Goal: Check status: Check status

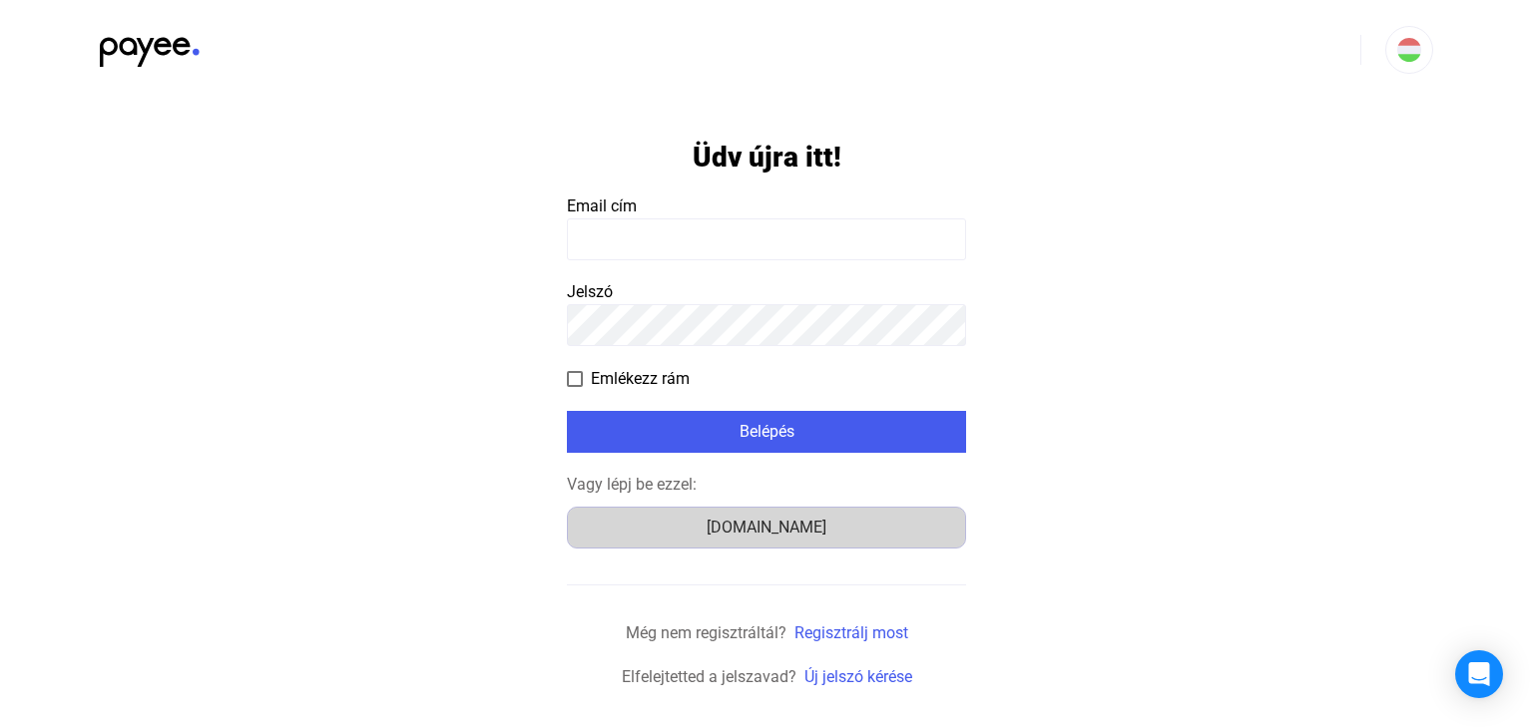
click at [786, 510] on button "[DOMAIN_NAME]" at bounding box center [766, 528] width 399 height 42
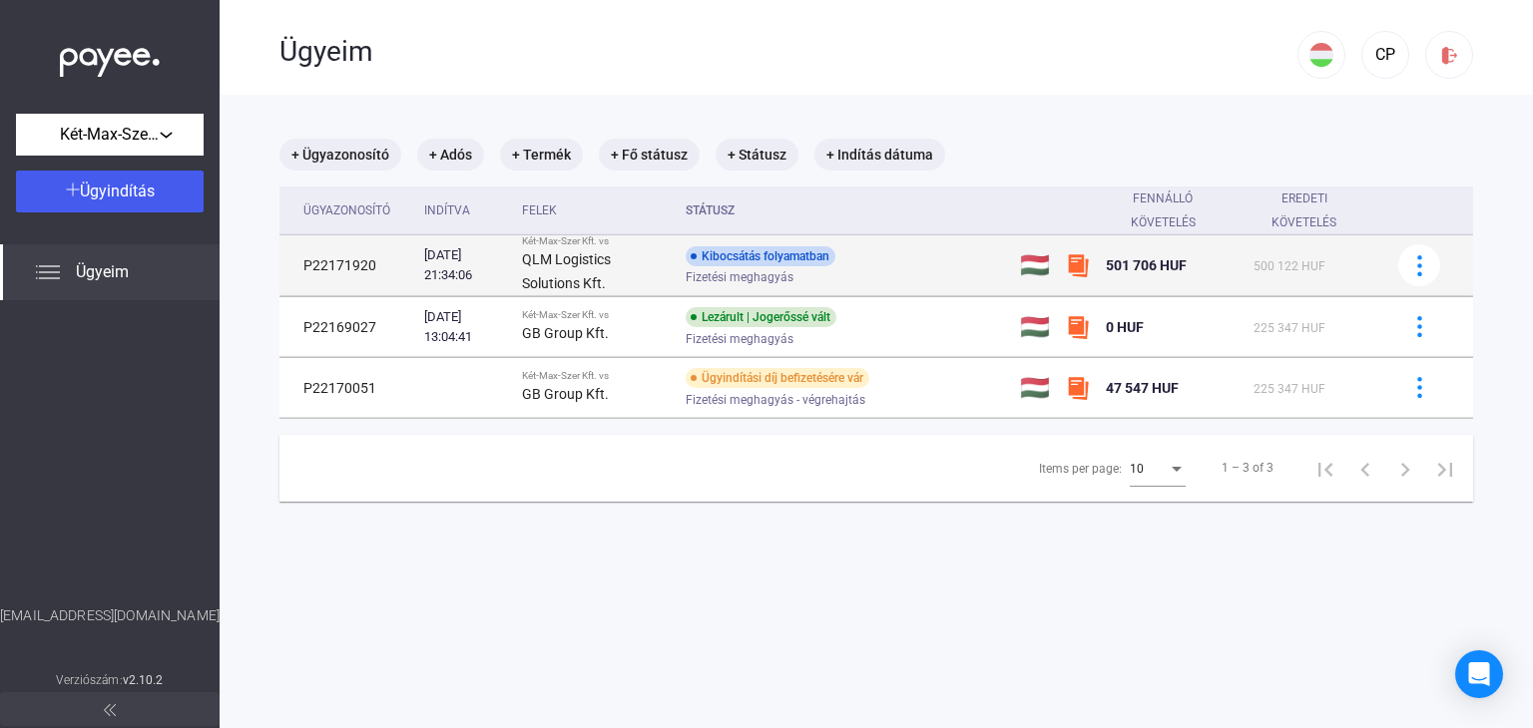
click at [855, 268] on div "Kibocsátás folyamatban Fizetési meghagyás" at bounding box center [845, 265] width 318 height 39
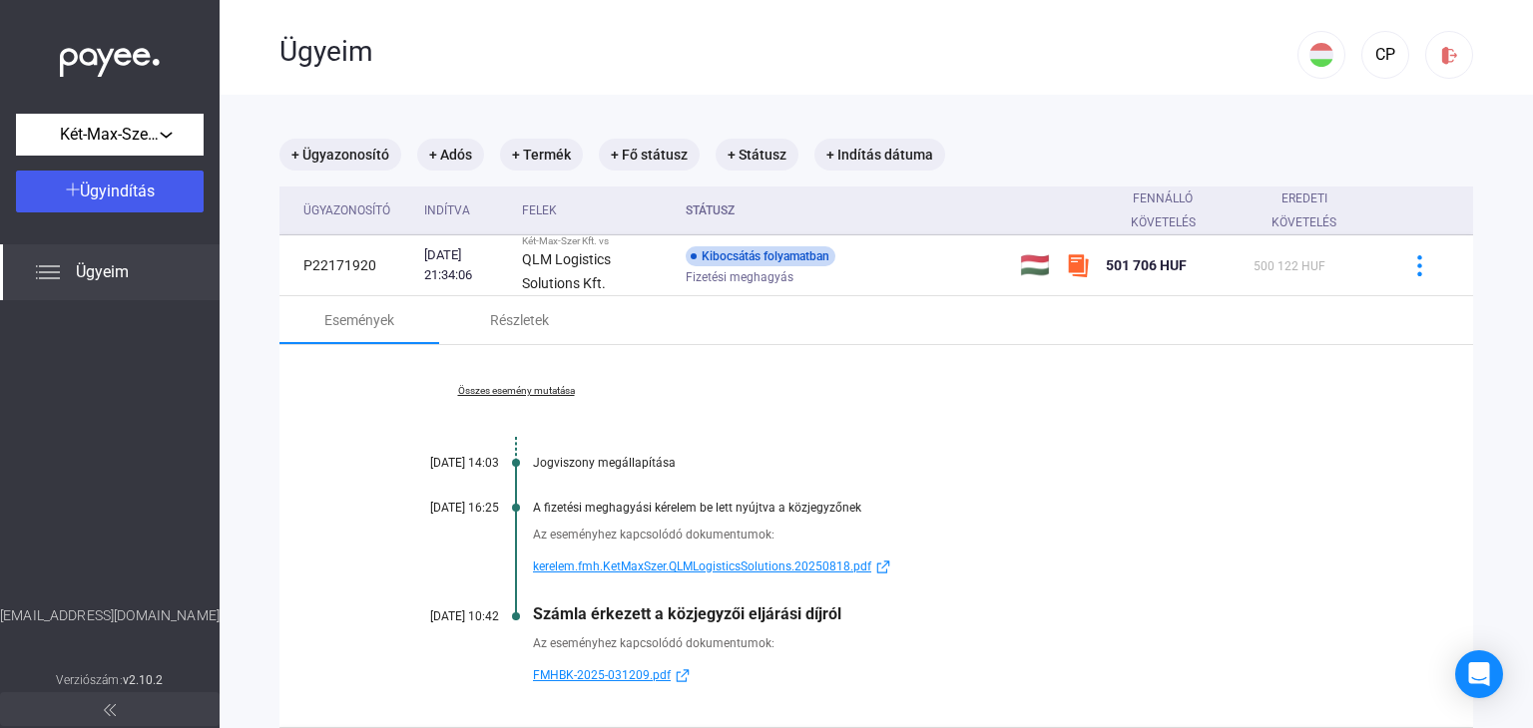
click at [620, 678] on span "FMHBK-2025-031209.pdf" at bounding box center [602, 676] width 138 height 24
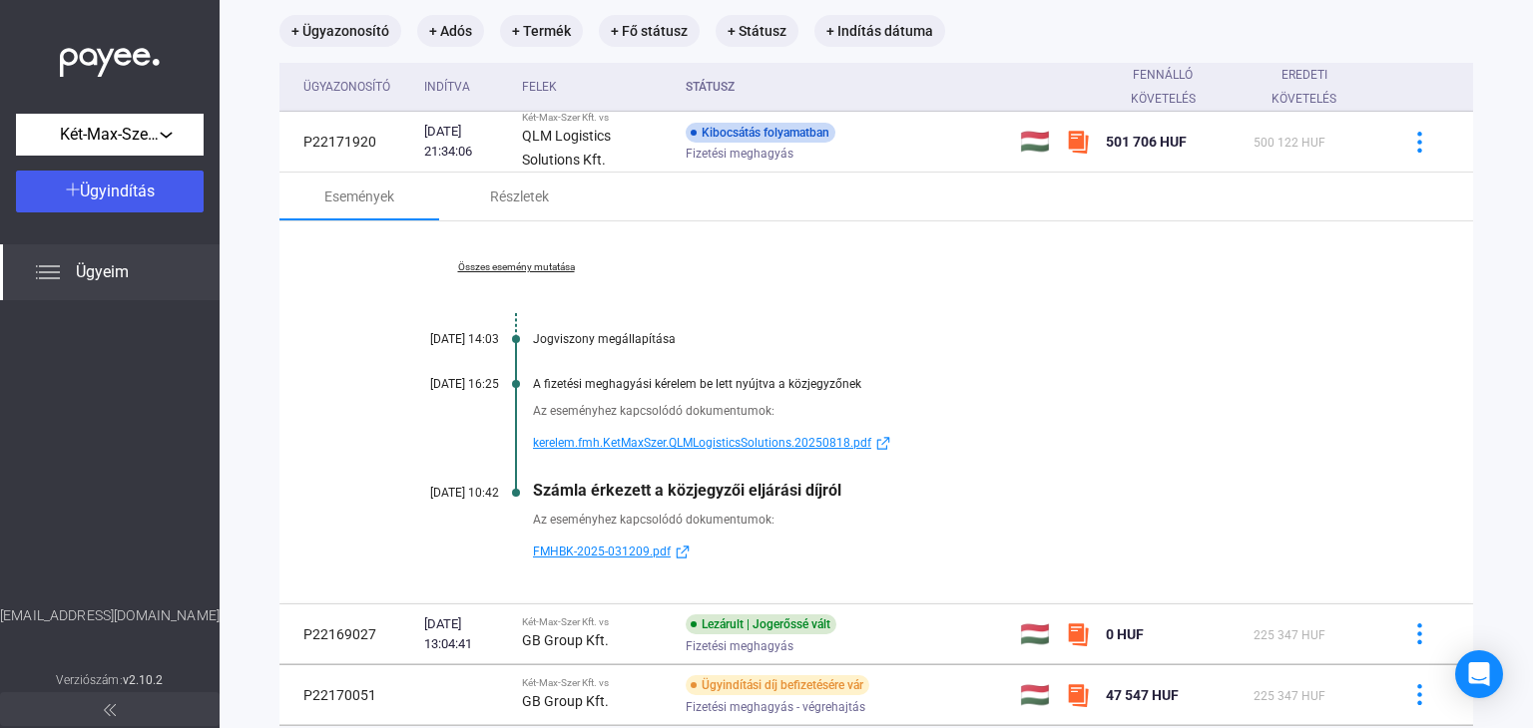
scroll to position [238, 0]
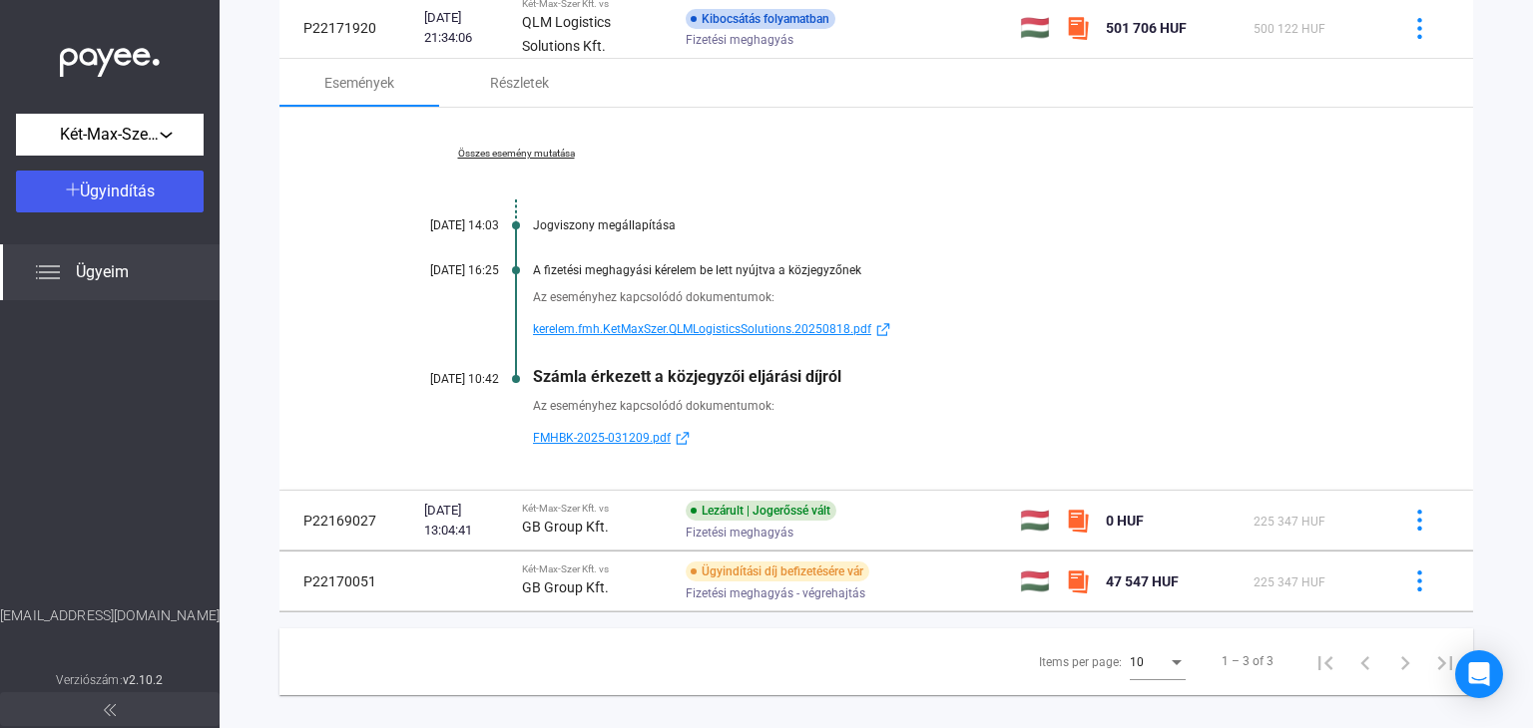
drag, startPoint x: 1513, startPoint y: 417, endPoint x: 1525, endPoint y: 137, distance: 280.7
click at [1525, 137] on div "Ügyeim CP + Ügyazonosító + Adós + Termék + Fő státusz + Státusz + Indítás dátum…" at bounding box center [876, 364] width 1313 height 728
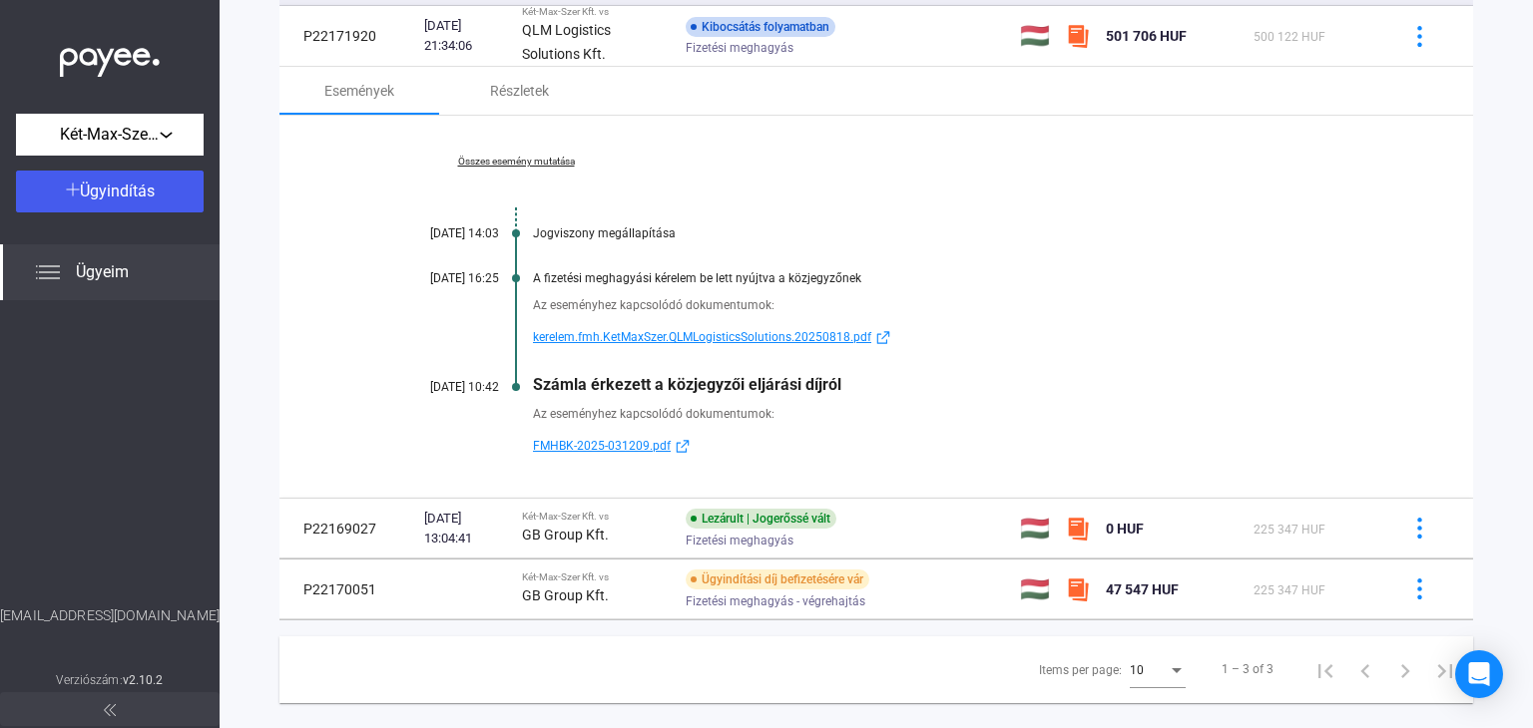
scroll to position [232, 0]
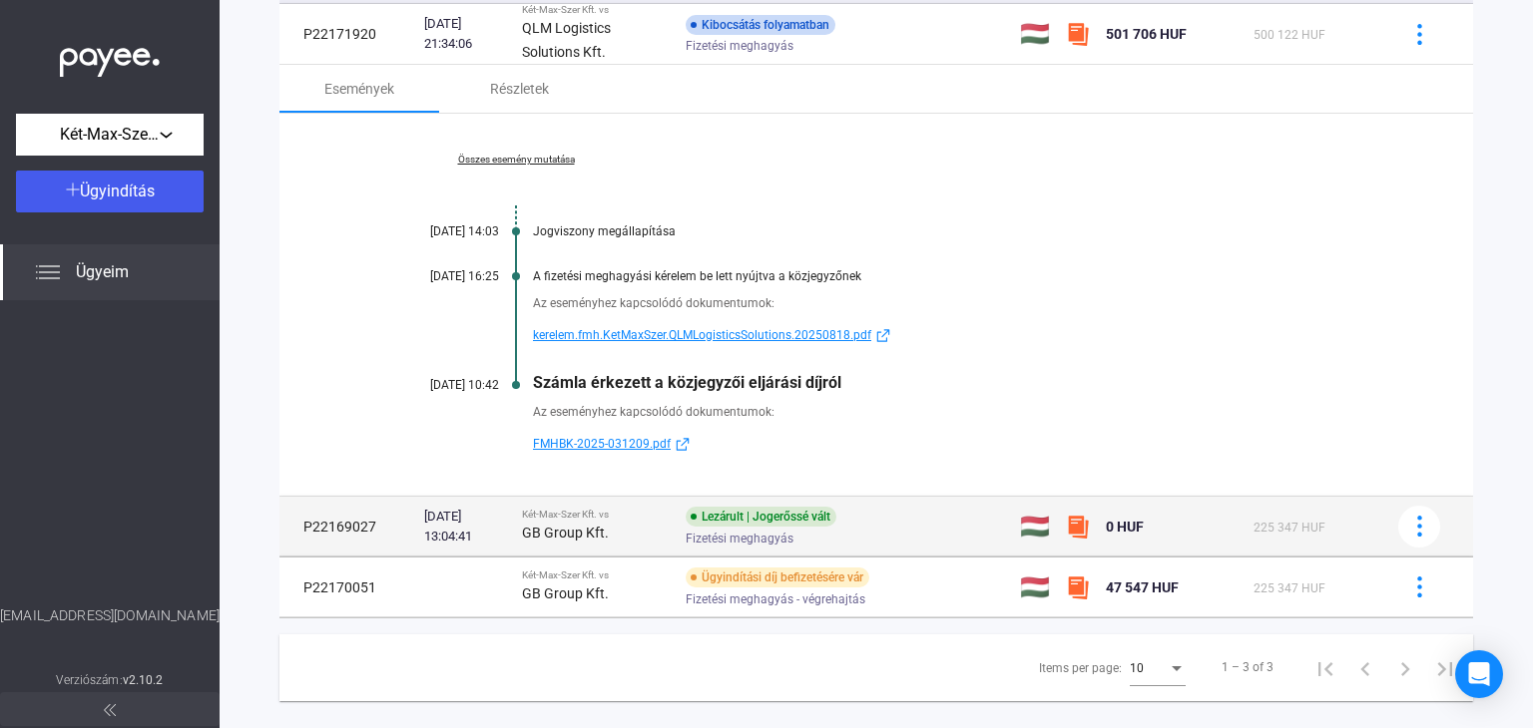
click at [893, 510] on div "Lezárult | Jogerőssé vált Fizetési meghagyás" at bounding box center [845, 526] width 318 height 39
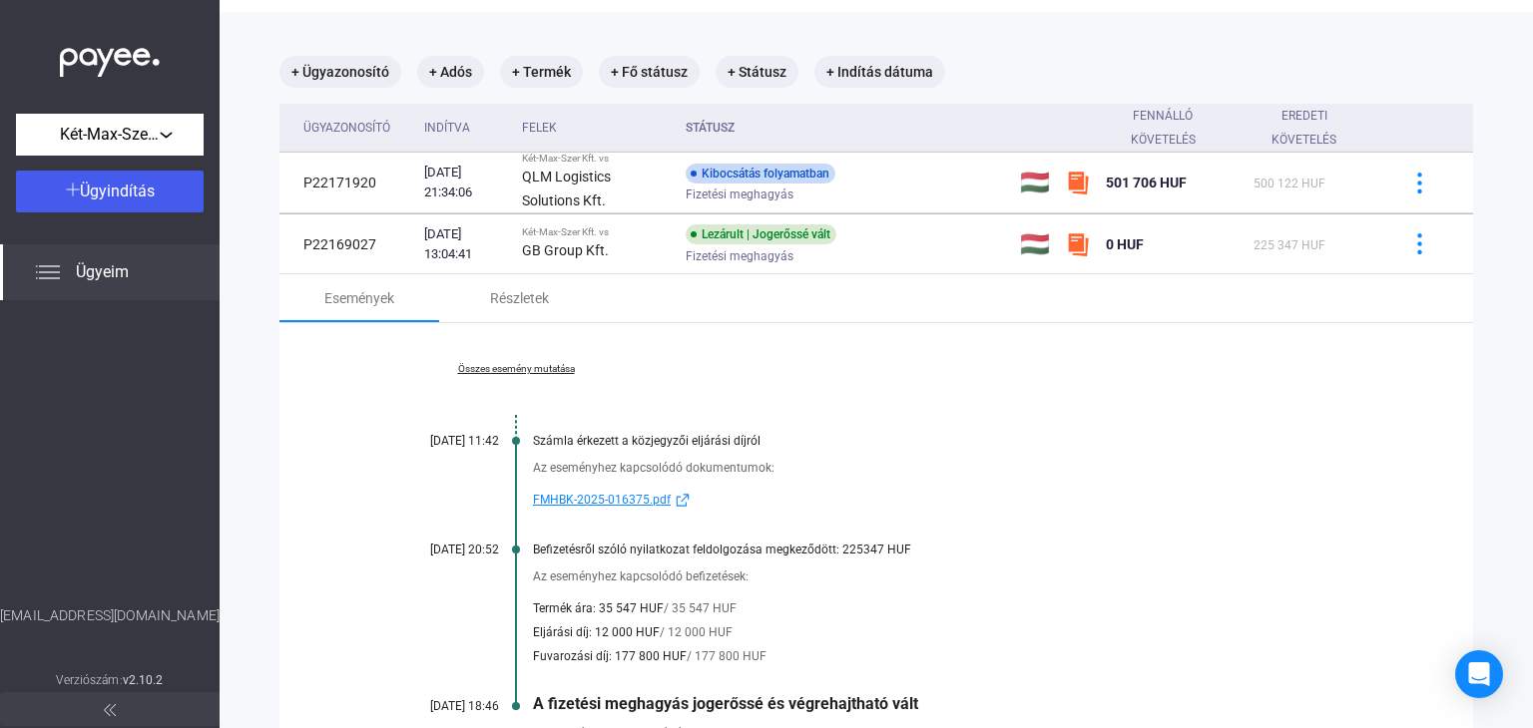
scroll to position [0, 0]
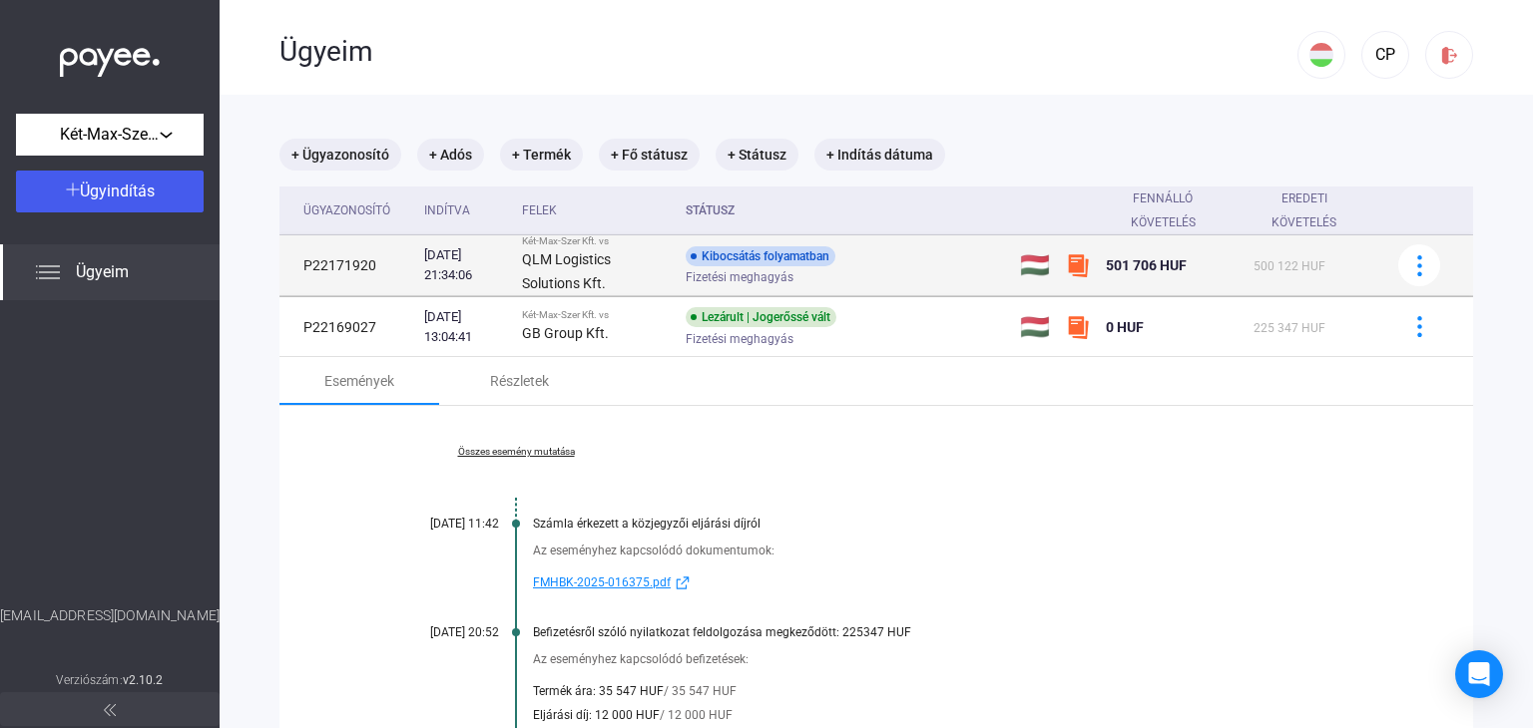
click at [892, 266] on div "Kibocsátás folyamatban Fizetési meghagyás" at bounding box center [845, 265] width 318 height 39
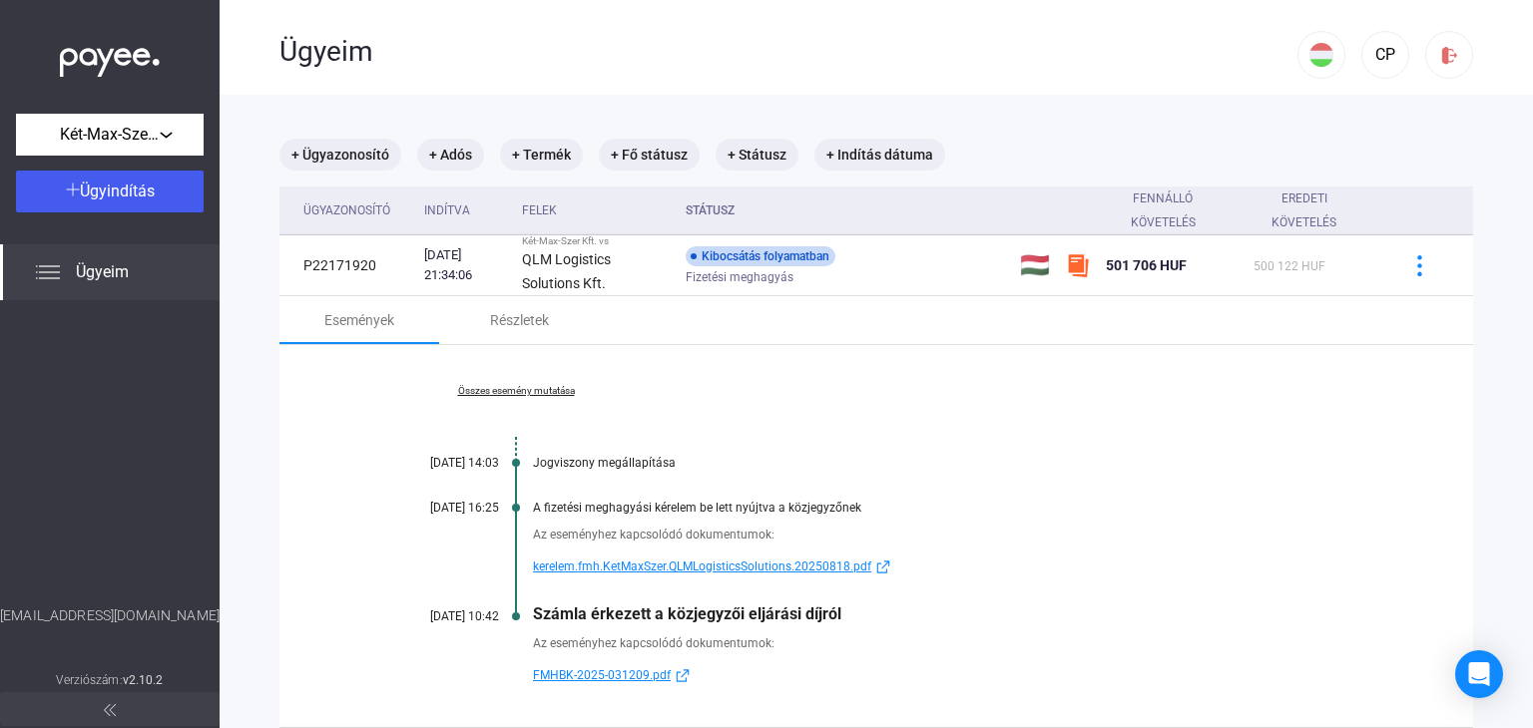
click at [913, 300] on div "Események Részletek" at bounding box center [875, 320] width 1193 height 48
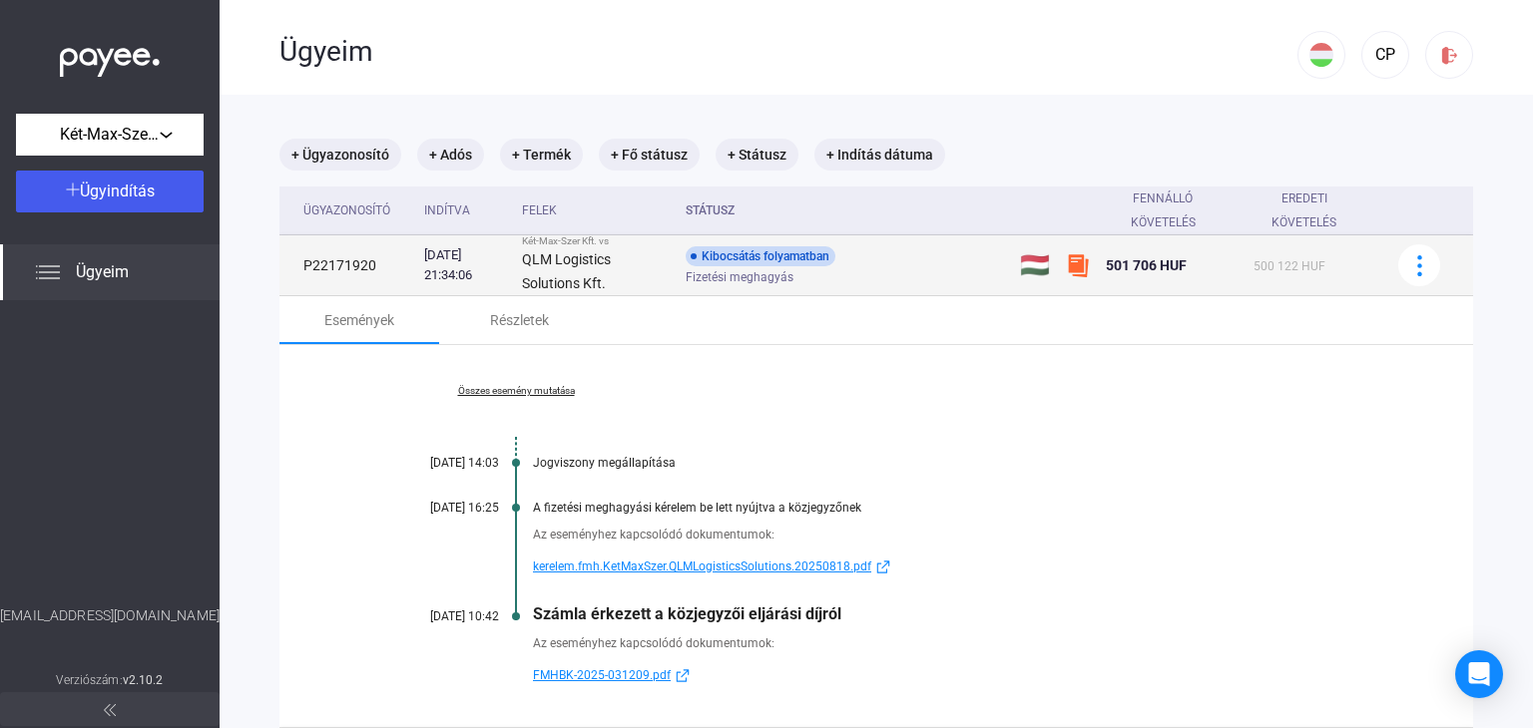
click at [913, 270] on div "Fizetési meghagyás" at bounding box center [845, 277] width 318 height 15
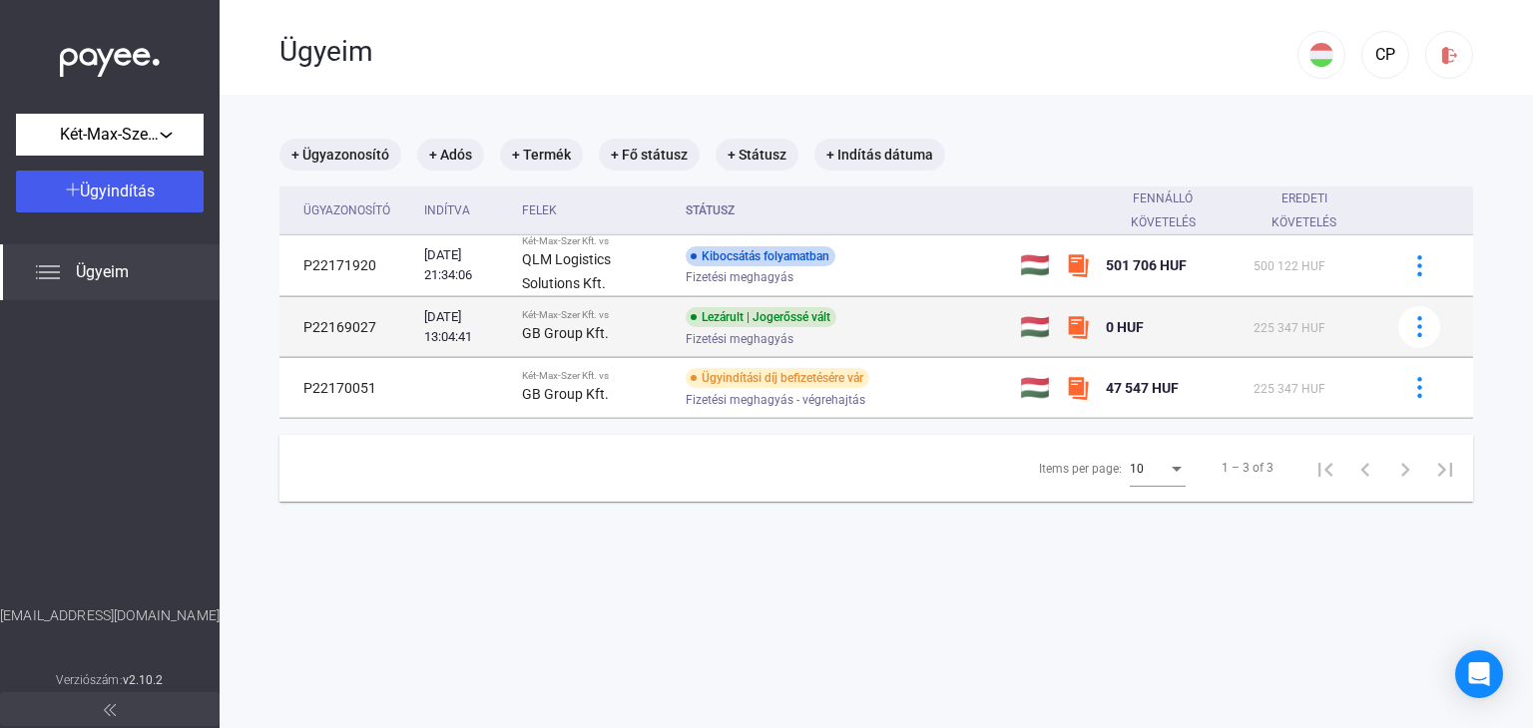
click at [947, 337] on div "Fizetési meghagyás" at bounding box center [845, 338] width 318 height 15
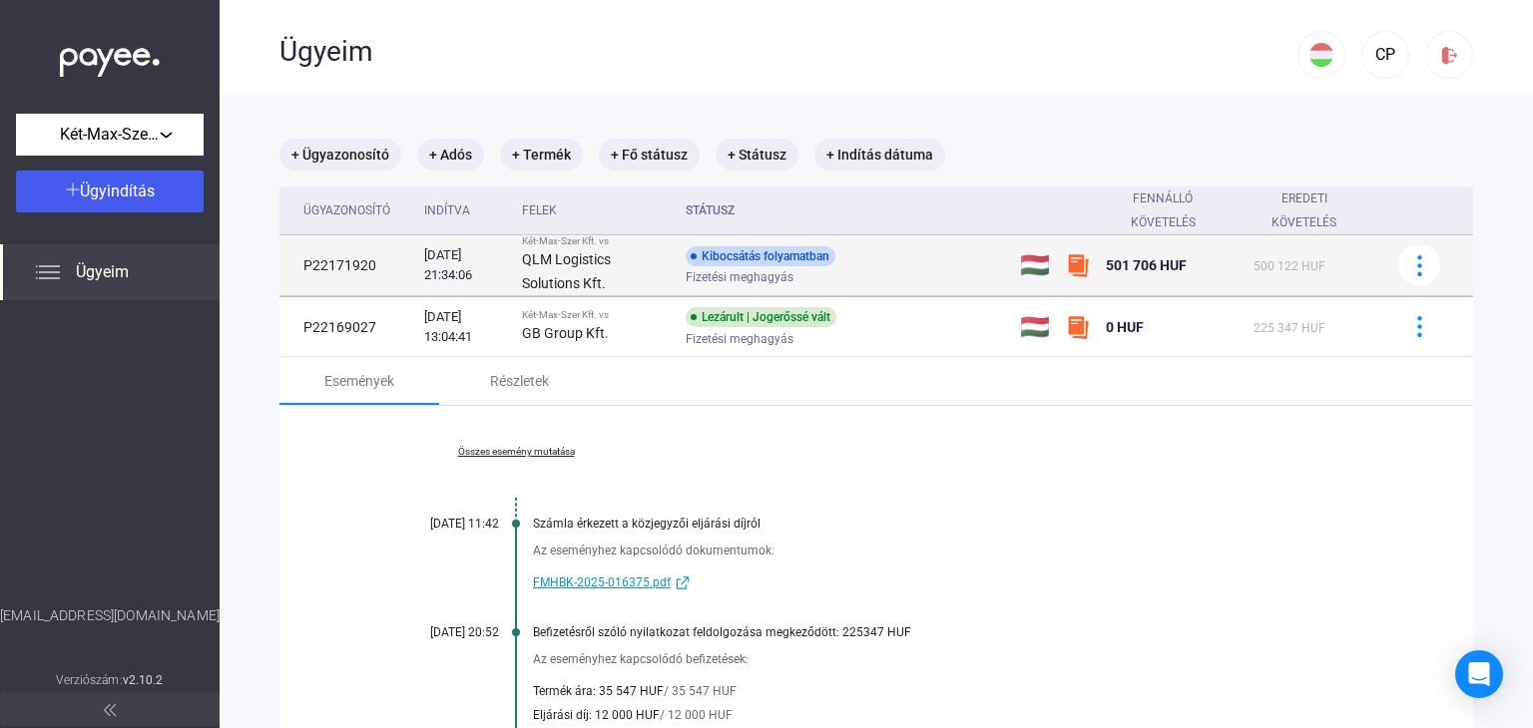
click at [921, 262] on div "Kibocsátás folyamatban Fizetési meghagyás" at bounding box center [845, 265] width 318 height 39
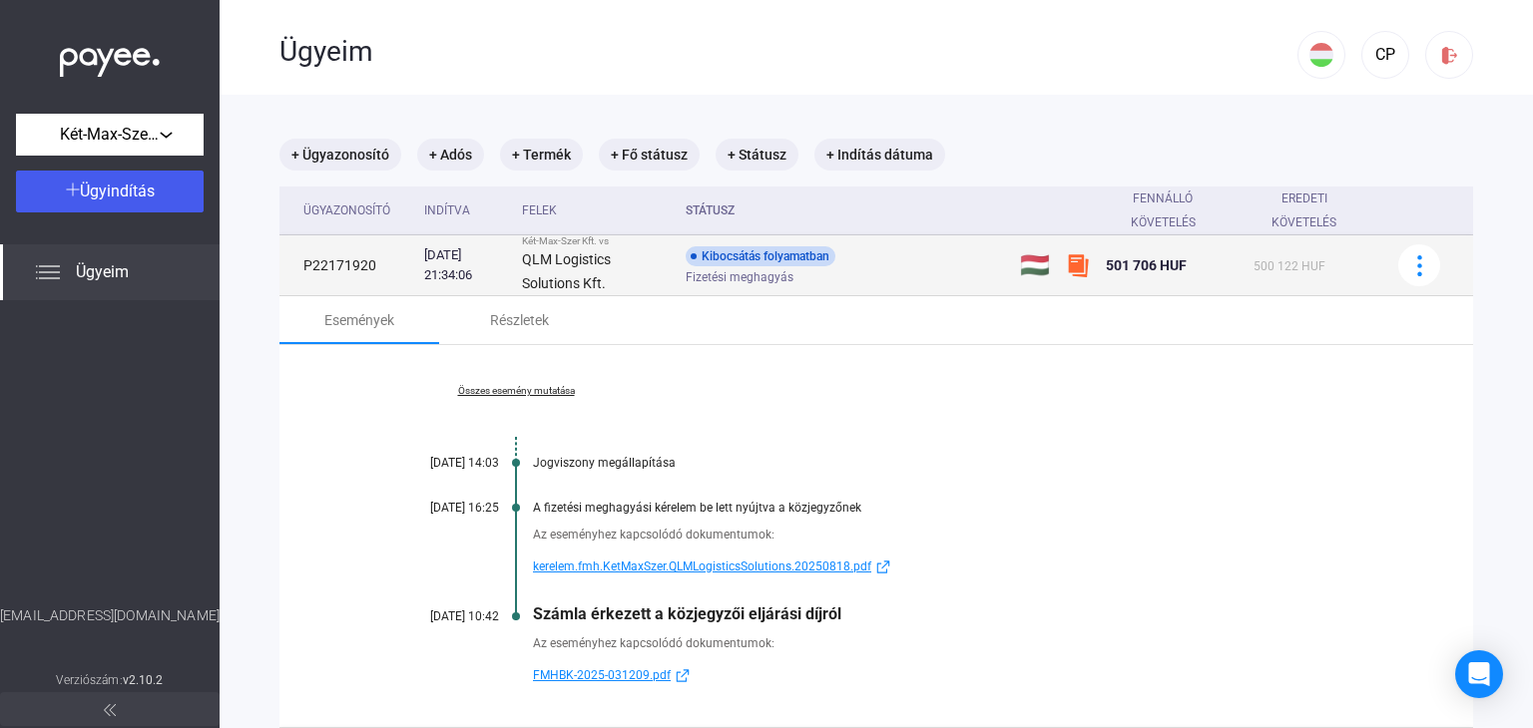
click at [921, 262] on div "Kibocsátás folyamatban Fizetési meghagyás" at bounding box center [845, 265] width 318 height 39
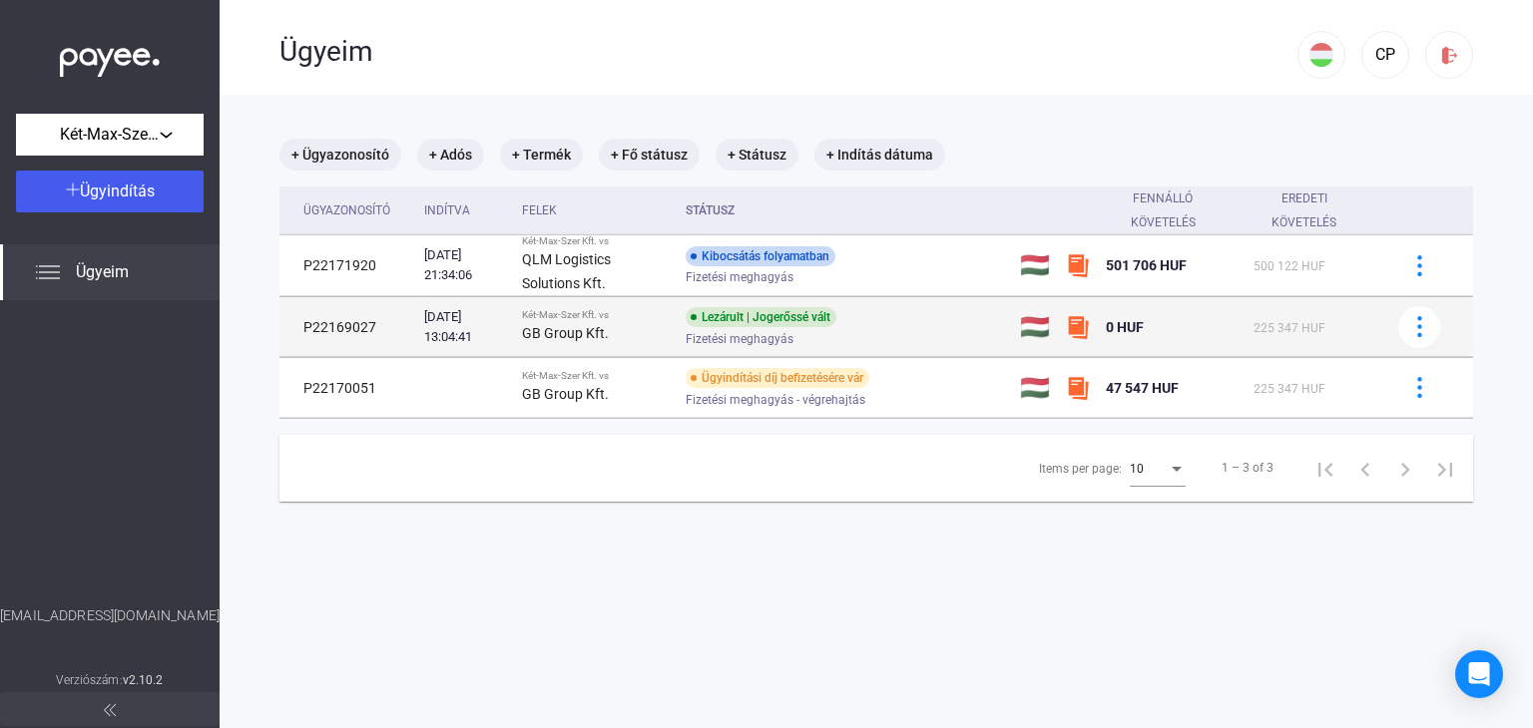
click at [889, 316] on div "Lezárult | Jogerőssé vált Fizetési meghagyás" at bounding box center [845, 326] width 318 height 39
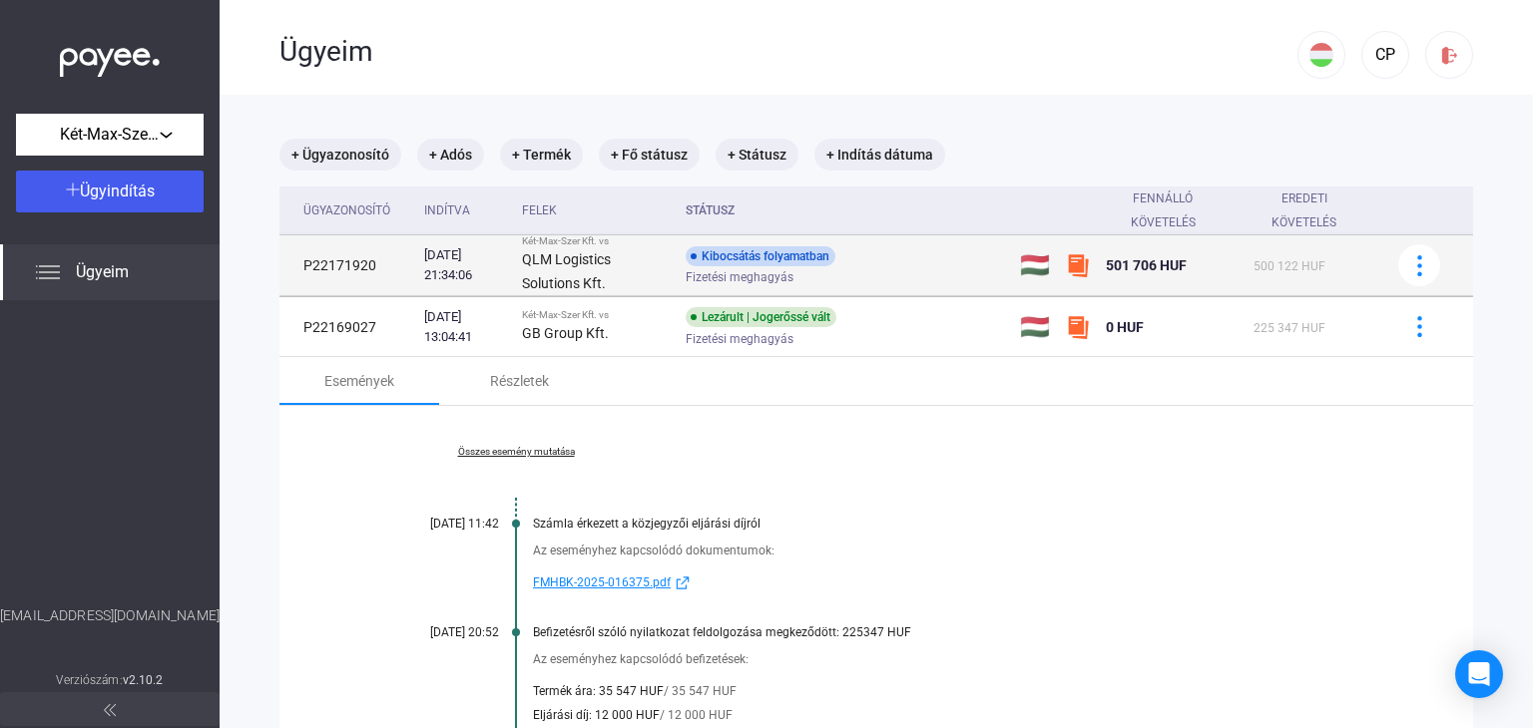
click at [912, 263] on div "Kibocsátás folyamatban Fizetési meghagyás" at bounding box center [845, 265] width 318 height 39
